Goal: Task Accomplishment & Management: Use online tool/utility

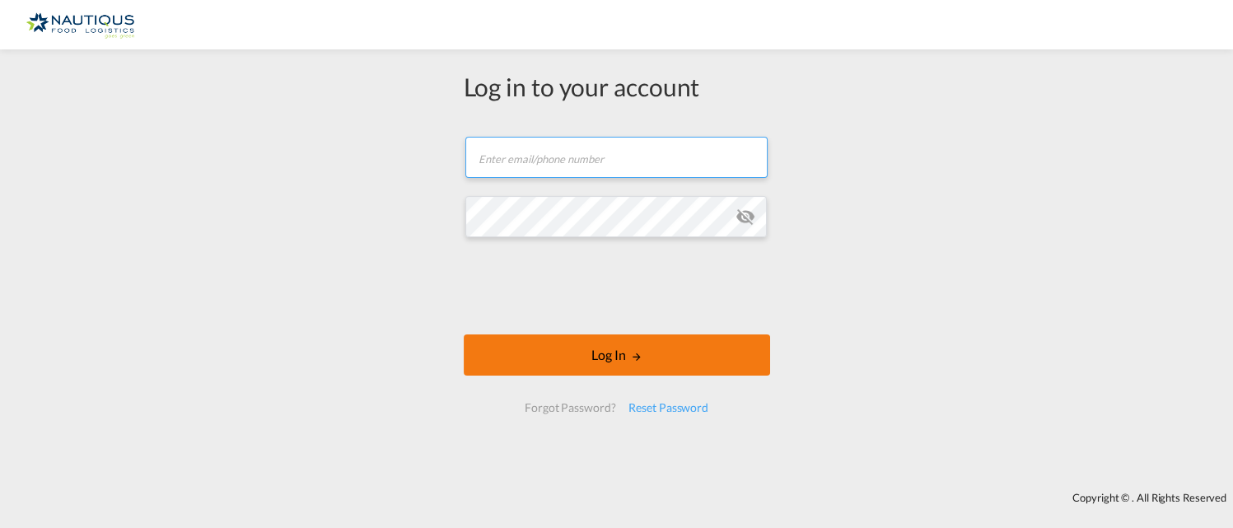
type input "[PERSON_NAME][EMAIL_ADDRESS][PERSON_NAME][DOMAIN_NAME]"
click at [609, 348] on button "Log In" at bounding box center [617, 354] width 306 height 41
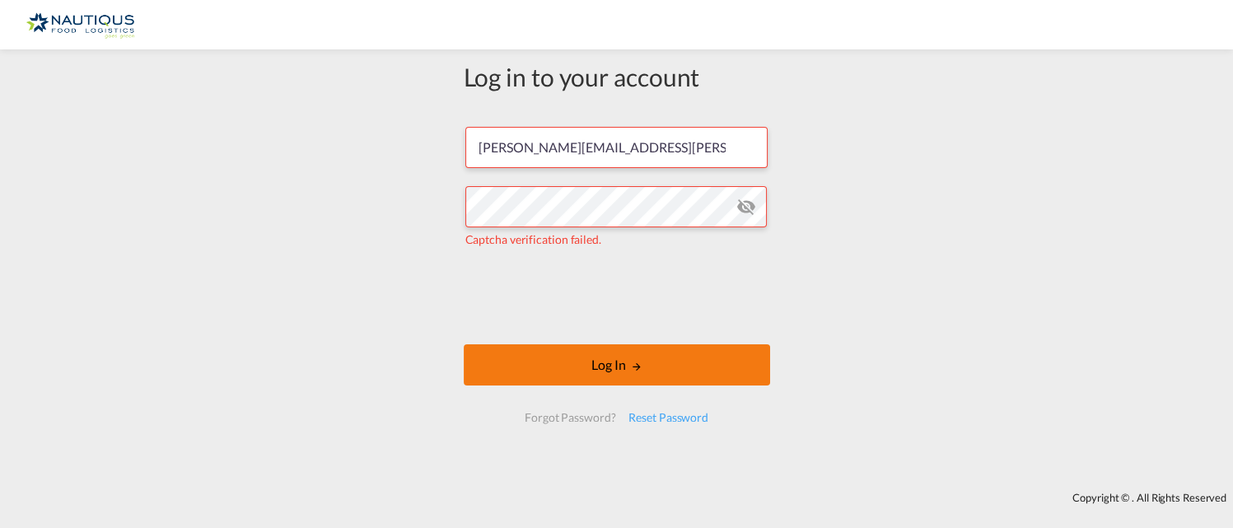
click at [657, 361] on button "Log In" at bounding box center [617, 364] width 306 height 41
